Goal: Navigation & Orientation: Find specific page/section

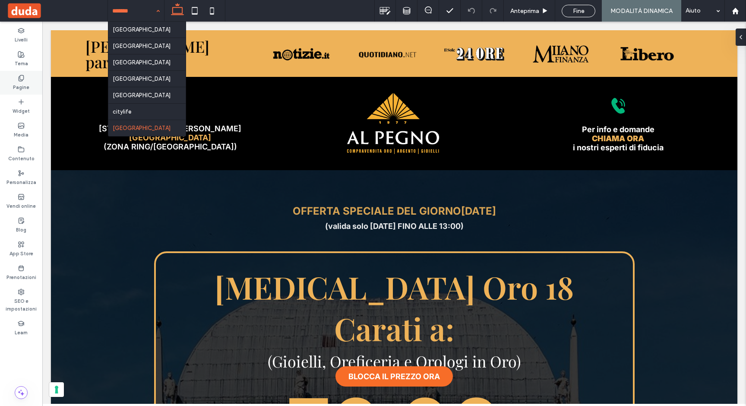
click at [15, 84] on label "Pagine" at bounding box center [21, 86] width 16 height 9
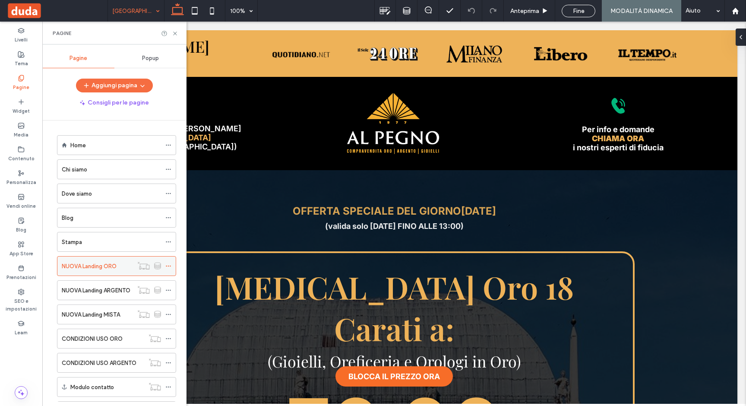
click at [104, 268] on label "NUOVA Landing ORO" at bounding box center [89, 265] width 55 height 15
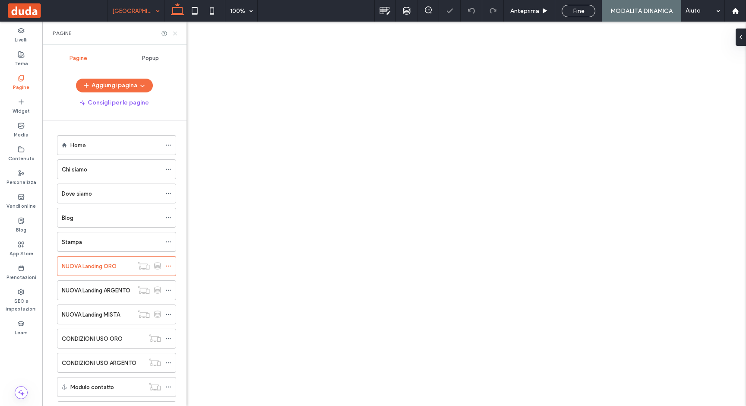
click at [176, 32] on use at bounding box center [174, 32] width 3 height 3
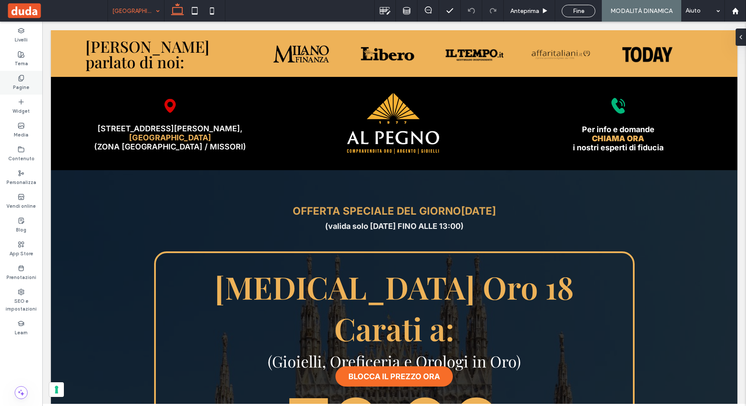
click at [24, 73] on div "Pagine" at bounding box center [21, 83] width 42 height 24
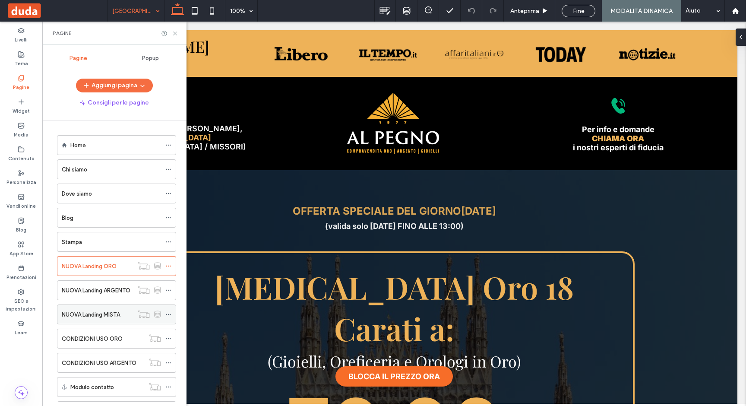
click at [167, 313] on icon at bounding box center [168, 314] width 6 height 6
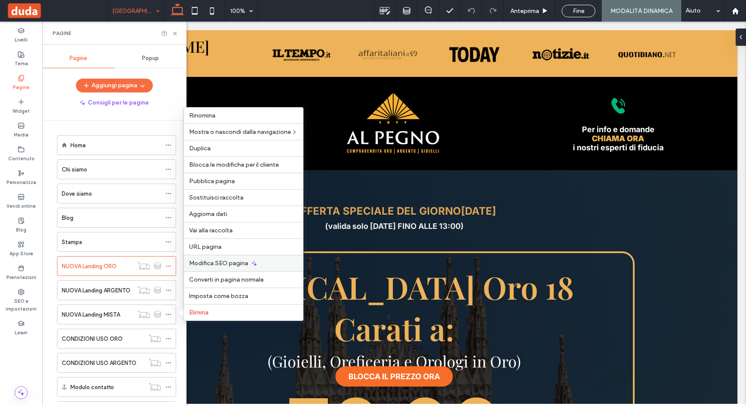
click at [214, 262] on span "Modifica SEO pagina" at bounding box center [218, 262] width 59 height 7
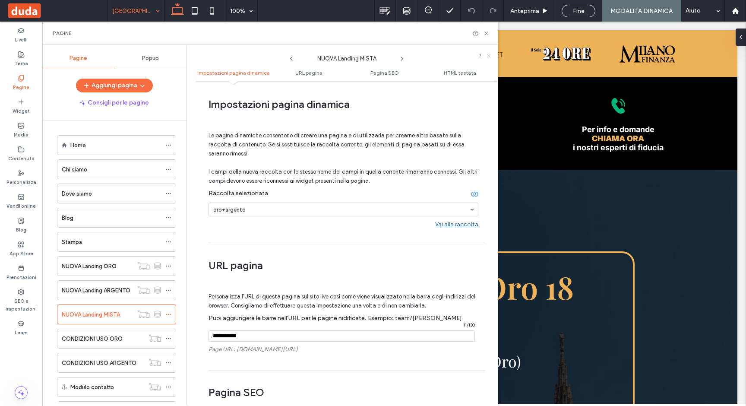
click at [490, 55] on icon at bounding box center [488, 55] width 5 height 5
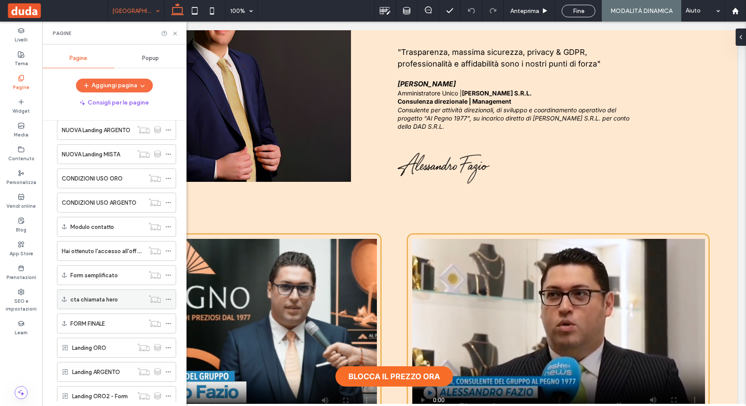
scroll to position [428, 0]
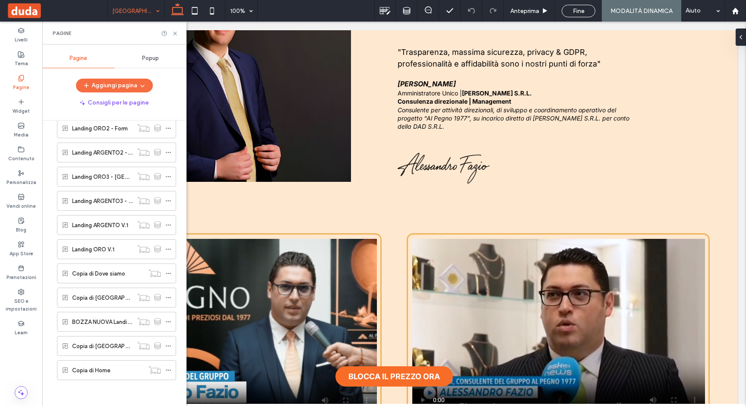
click at [95, 342] on label "Copia di [GEOGRAPHIC_DATA] ORO" at bounding box center [119, 345] width 95 height 15
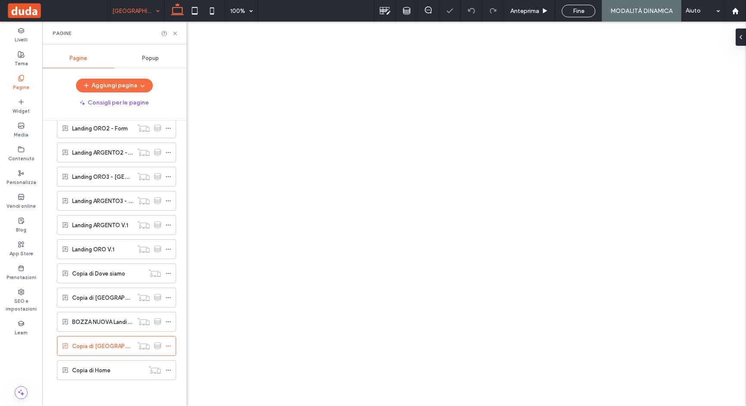
click at [91, 323] on label "BOZZA NUOVA Landing ORO" at bounding box center [110, 321] width 76 height 15
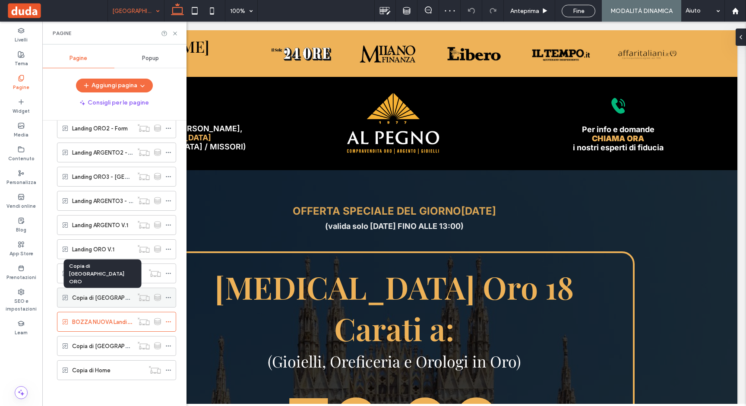
click at [98, 297] on label "Copia di [GEOGRAPHIC_DATA] ORO" at bounding box center [119, 297] width 95 height 15
